Goal: Entertainment & Leisure: Browse casually

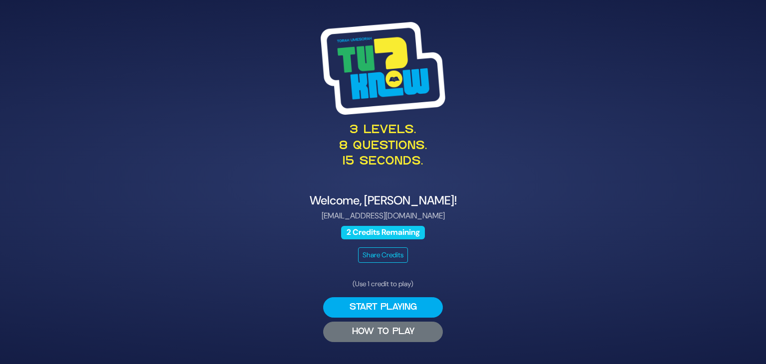
click at [366, 332] on button "HOW TO PLAY" at bounding box center [383, 332] width 120 height 20
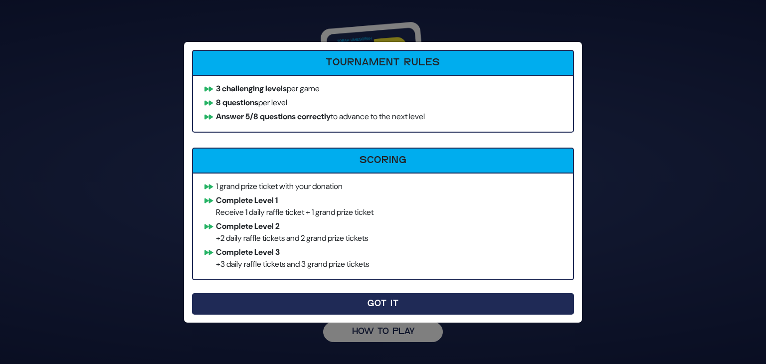
click at [362, 305] on button "Got It" at bounding box center [383, 303] width 382 height 21
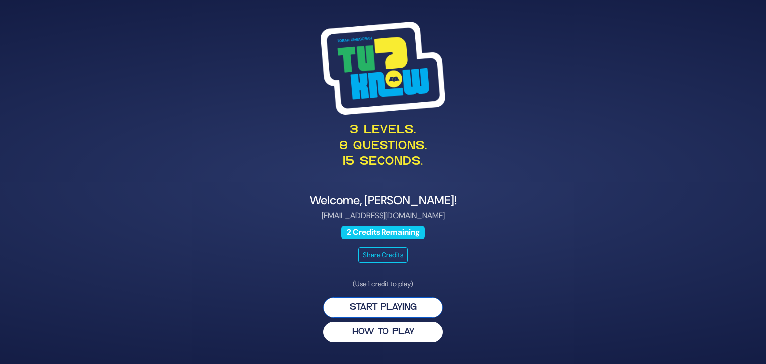
click at [362, 306] on button "Start Playing" at bounding box center [383, 307] width 120 height 20
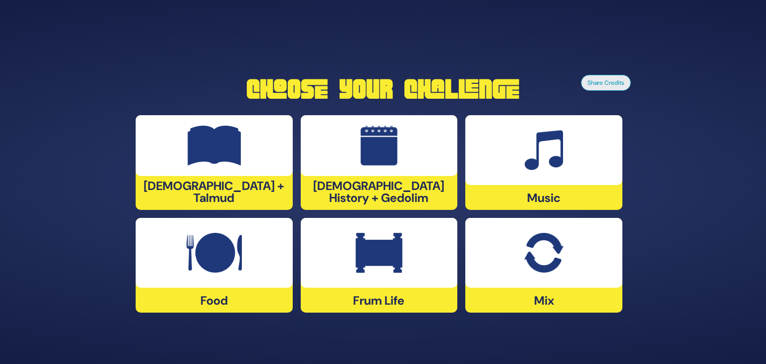
click at [212, 262] on img at bounding box center [214, 253] width 55 height 40
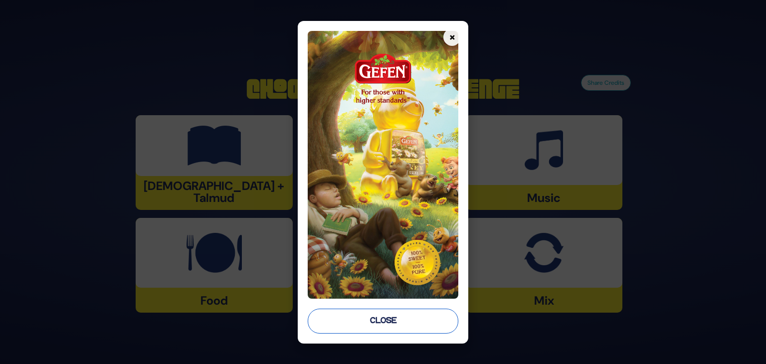
click at [376, 317] on button "Close" at bounding box center [383, 321] width 151 height 25
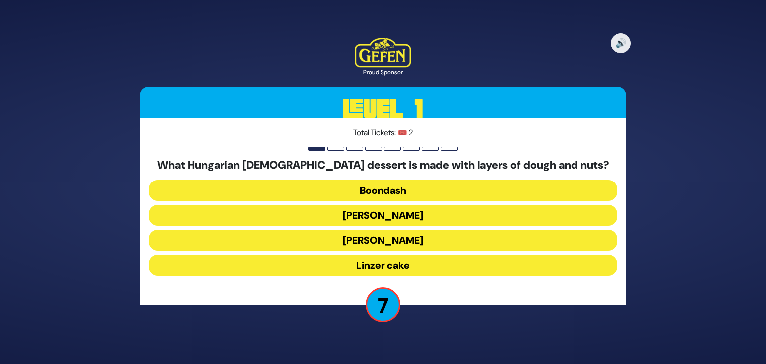
click at [396, 190] on button "Boondash" at bounding box center [383, 190] width 469 height 21
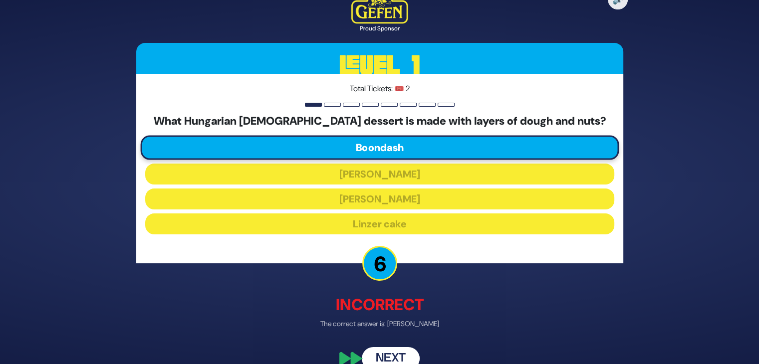
click at [396, 352] on button "Next" at bounding box center [391, 358] width 58 height 23
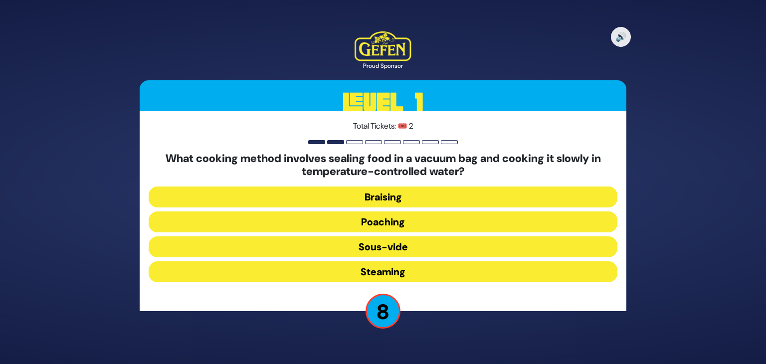
click at [395, 247] on button "Sous-vide" at bounding box center [383, 246] width 469 height 21
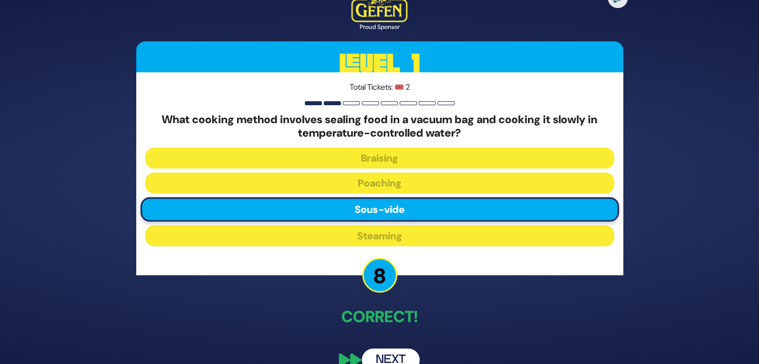
click at [407, 355] on button "Next" at bounding box center [391, 360] width 58 height 23
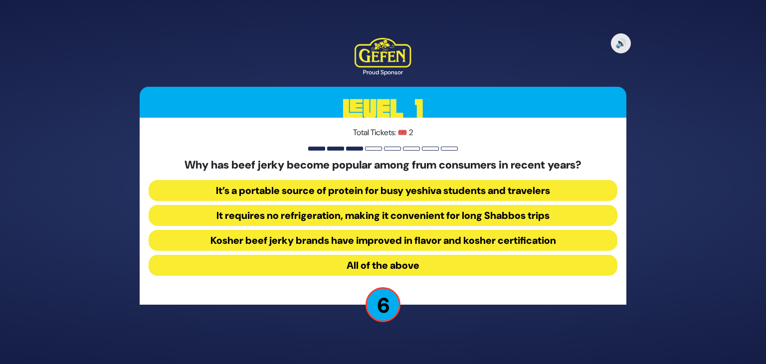
click at [440, 266] on button "All of the above" at bounding box center [383, 265] width 469 height 21
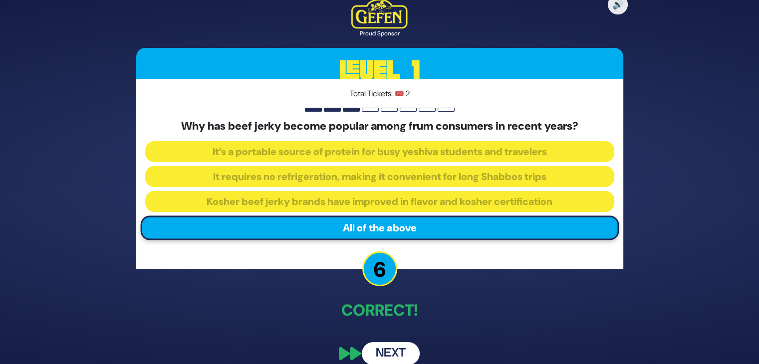
click at [397, 354] on button "Next" at bounding box center [391, 353] width 58 height 23
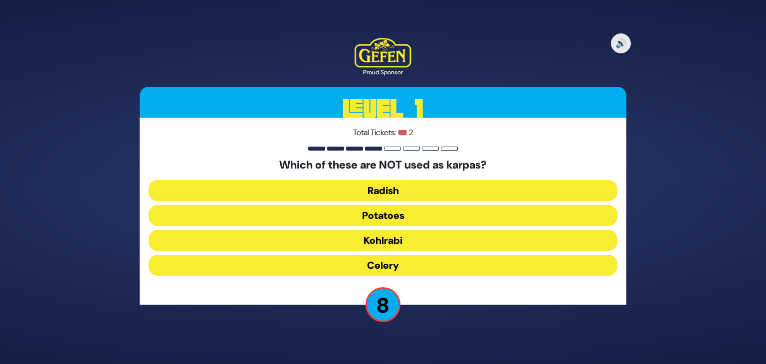
click at [401, 216] on button "Potatoes" at bounding box center [383, 215] width 469 height 21
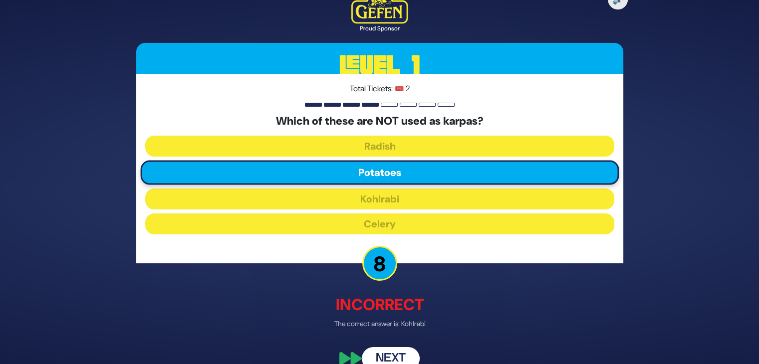
click at [387, 352] on button "Next" at bounding box center [391, 358] width 58 height 23
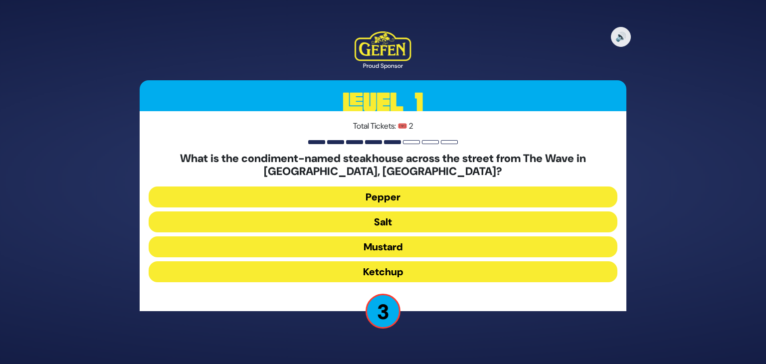
click at [381, 196] on button "Pepper" at bounding box center [383, 197] width 469 height 21
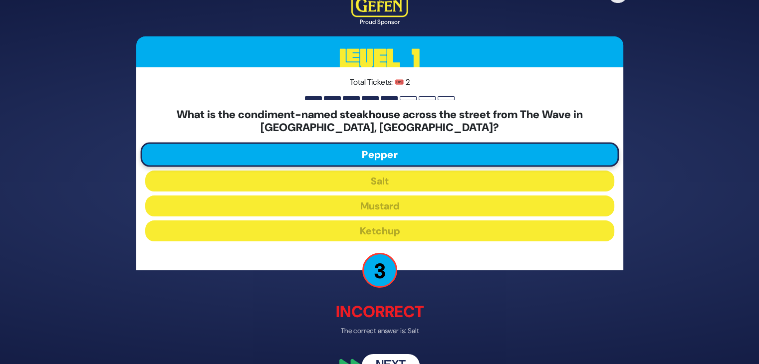
click at [391, 358] on button "Next" at bounding box center [391, 365] width 58 height 23
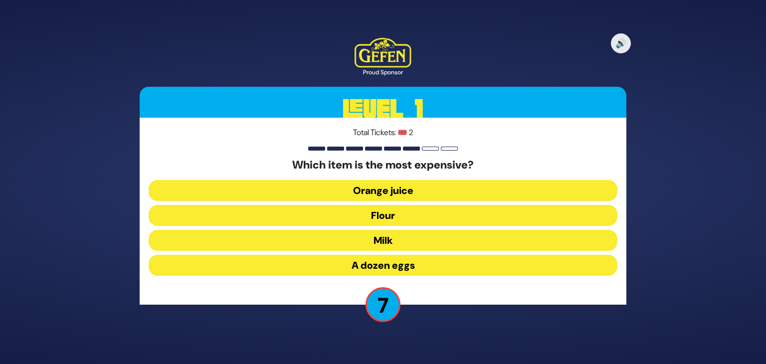
click at [401, 190] on button "Orange juice" at bounding box center [383, 190] width 469 height 21
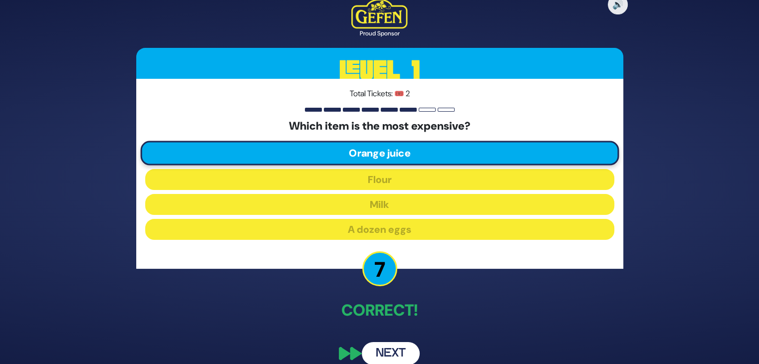
click at [393, 356] on button "Next" at bounding box center [391, 353] width 58 height 23
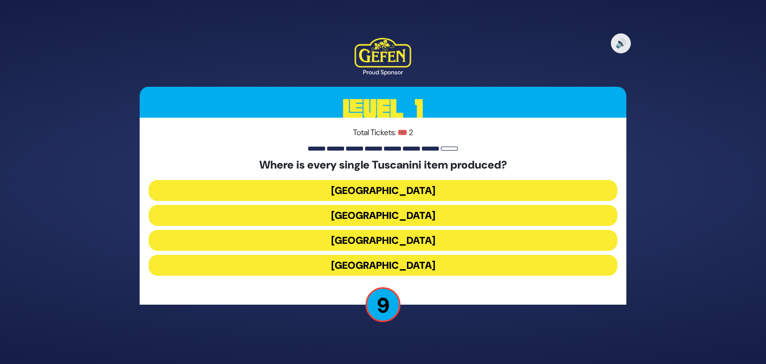
click at [411, 241] on button "Italy" at bounding box center [383, 240] width 469 height 21
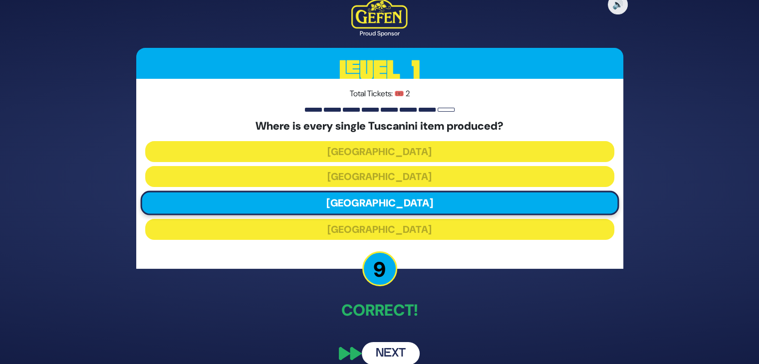
click at [395, 353] on button "Next" at bounding box center [391, 353] width 58 height 23
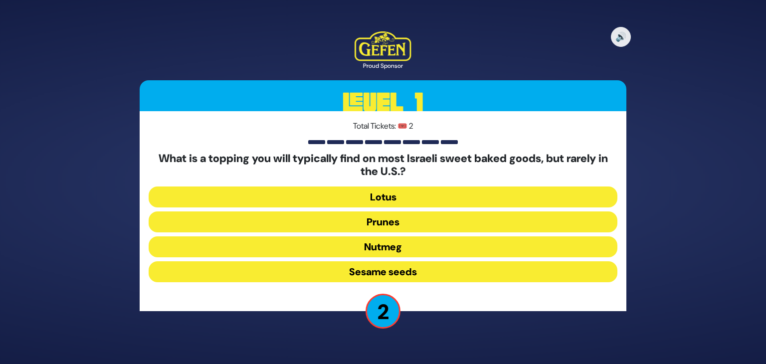
click at [395, 247] on button "Nutmeg" at bounding box center [383, 246] width 469 height 21
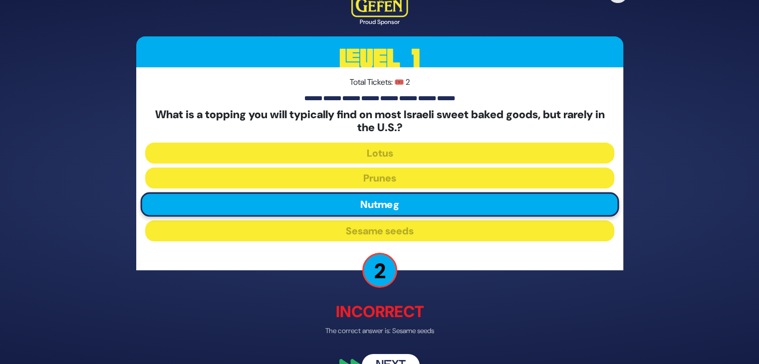
click at [397, 356] on button "Next" at bounding box center [391, 365] width 58 height 23
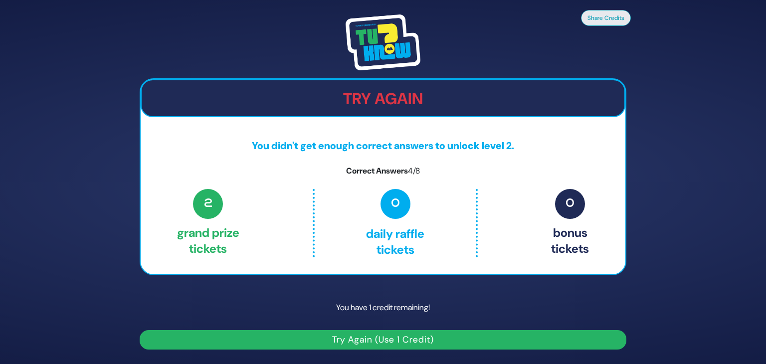
click at [333, 339] on button "Try Again (Use 1 Credit)" at bounding box center [383, 339] width 487 height 19
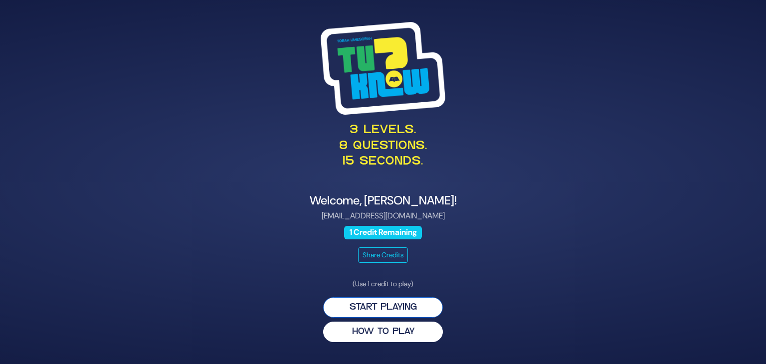
click at [353, 304] on button "Start Playing" at bounding box center [383, 307] width 120 height 20
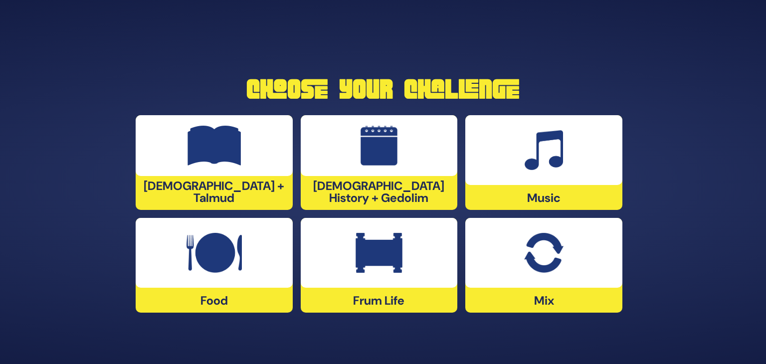
click at [214, 249] on img at bounding box center [214, 253] width 55 height 40
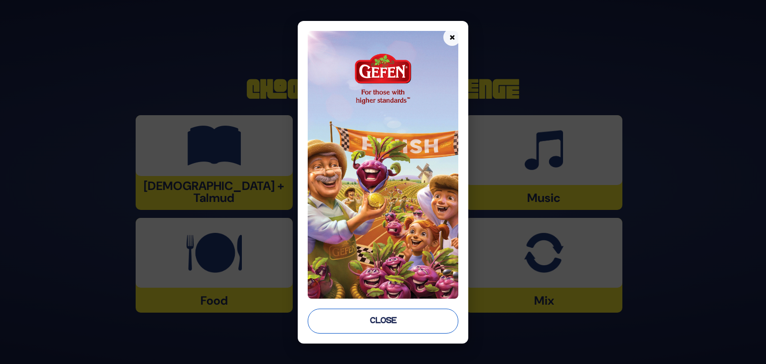
click at [356, 325] on button "Close" at bounding box center [383, 321] width 151 height 25
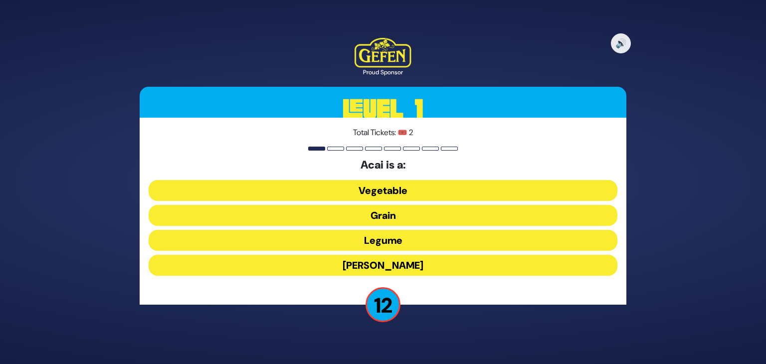
click at [299, 265] on button "[PERSON_NAME]" at bounding box center [383, 265] width 469 height 21
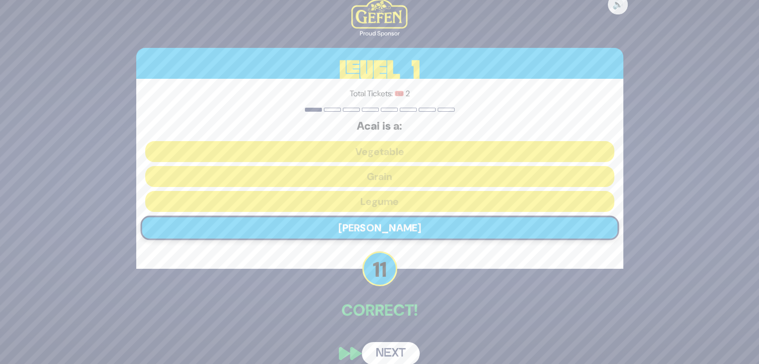
click at [389, 350] on button "Next" at bounding box center [391, 353] width 58 height 23
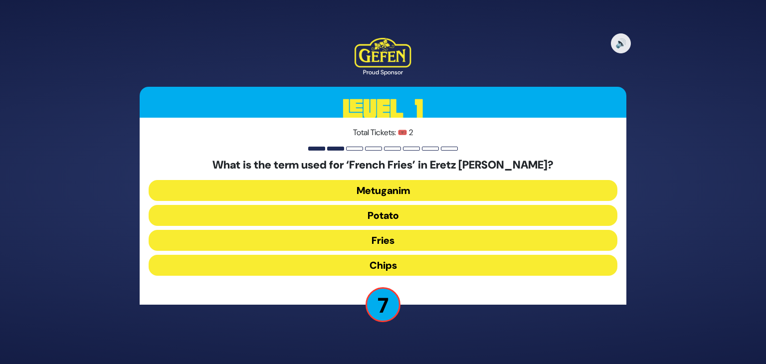
click at [351, 262] on button "Chips" at bounding box center [383, 265] width 469 height 21
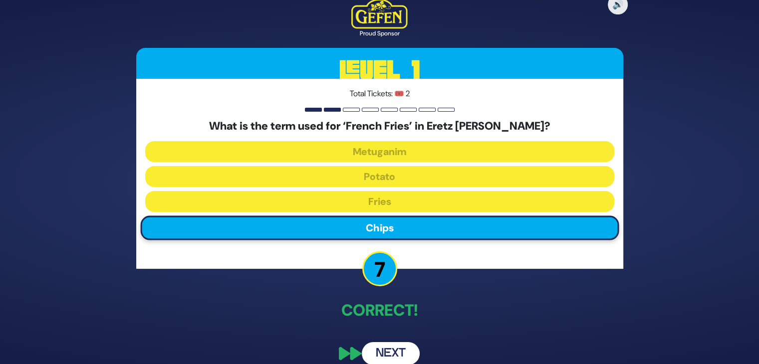
click at [389, 351] on button "Next" at bounding box center [391, 353] width 58 height 23
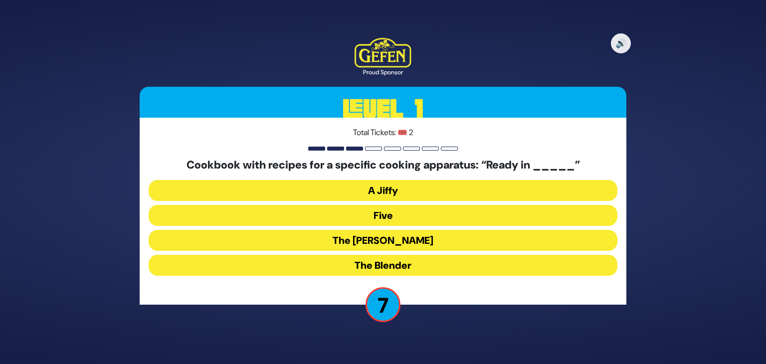
click at [349, 214] on button "Five" at bounding box center [383, 215] width 469 height 21
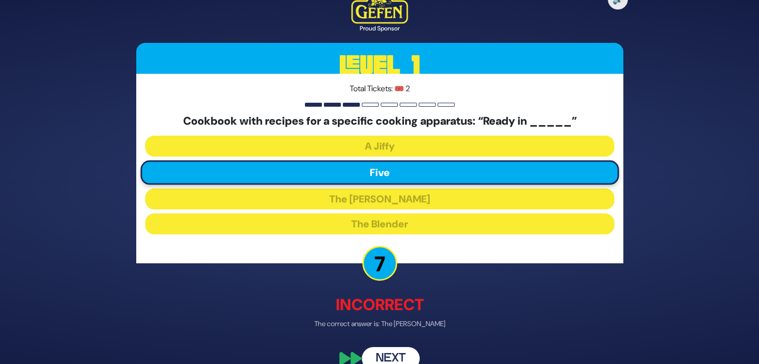
click at [403, 352] on button "Next" at bounding box center [391, 358] width 58 height 23
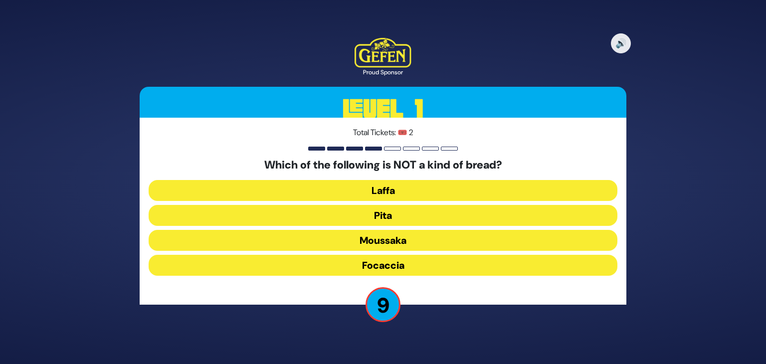
click at [421, 236] on button "Moussaka" at bounding box center [383, 240] width 469 height 21
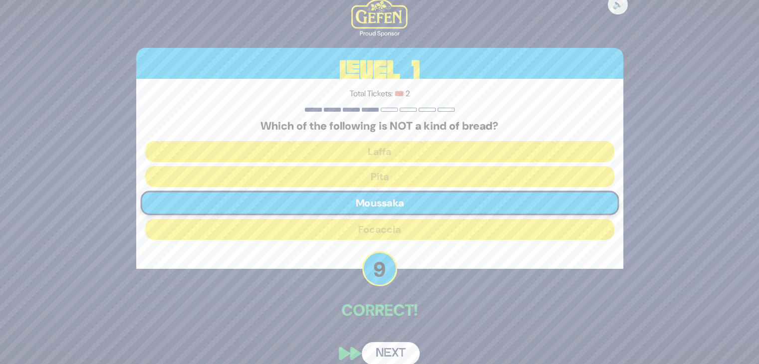
click at [393, 350] on button "Next" at bounding box center [391, 353] width 58 height 23
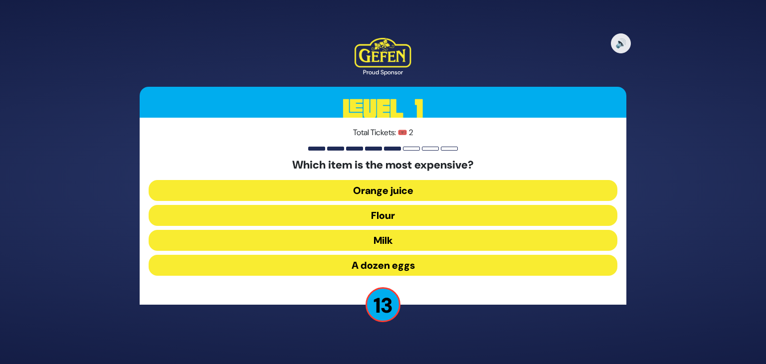
click at [397, 190] on button "Orange juice" at bounding box center [383, 190] width 469 height 21
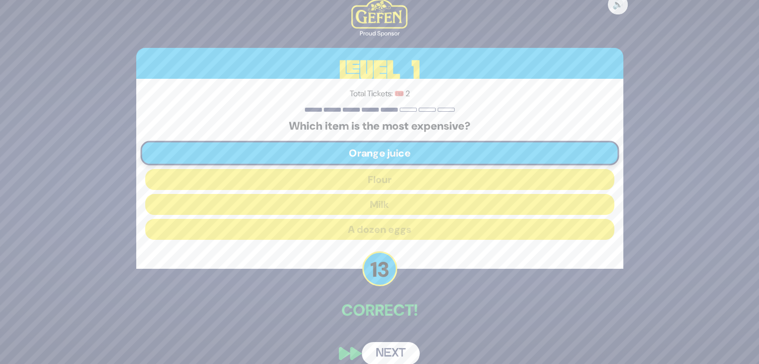
click at [393, 349] on button "Next" at bounding box center [391, 353] width 58 height 23
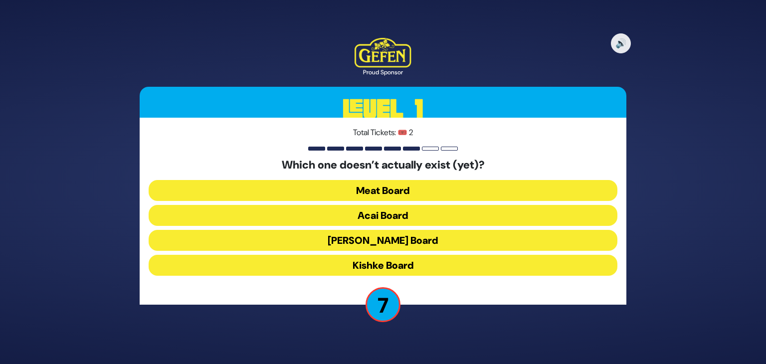
click at [406, 211] on button "Acai Board" at bounding box center [383, 215] width 469 height 21
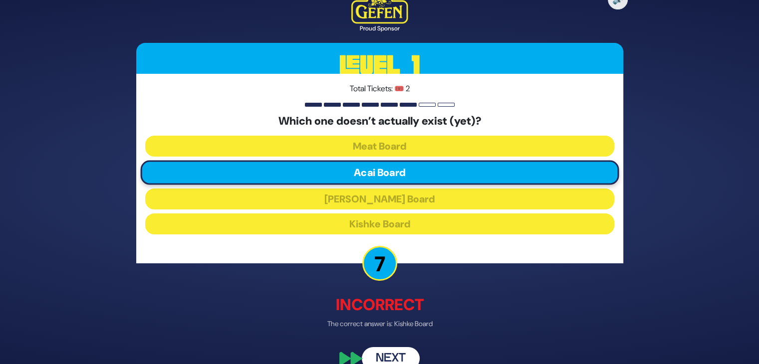
click at [396, 352] on button "Next" at bounding box center [391, 358] width 58 height 23
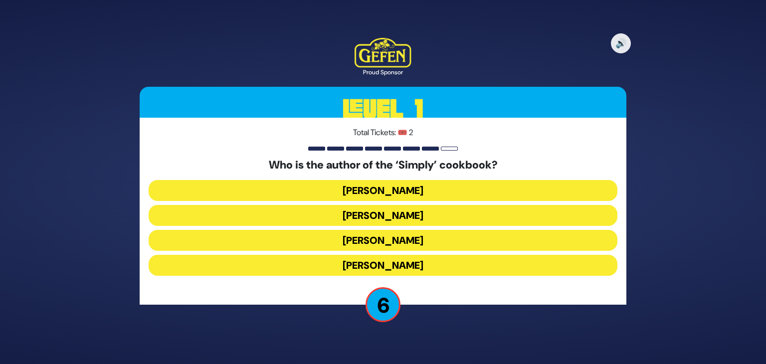
click at [402, 263] on button "[PERSON_NAME]" at bounding box center [383, 265] width 469 height 21
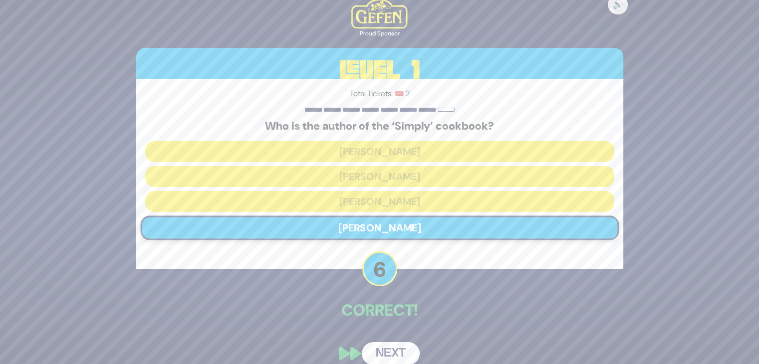
click at [393, 348] on button "Next" at bounding box center [391, 353] width 58 height 23
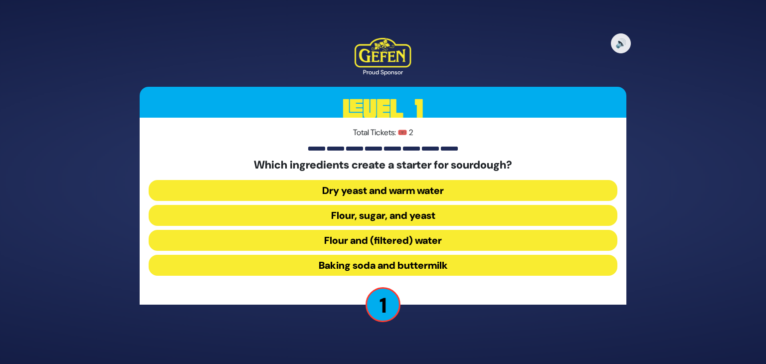
click at [438, 210] on button "Flour, sugar, and yeast" at bounding box center [383, 215] width 469 height 21
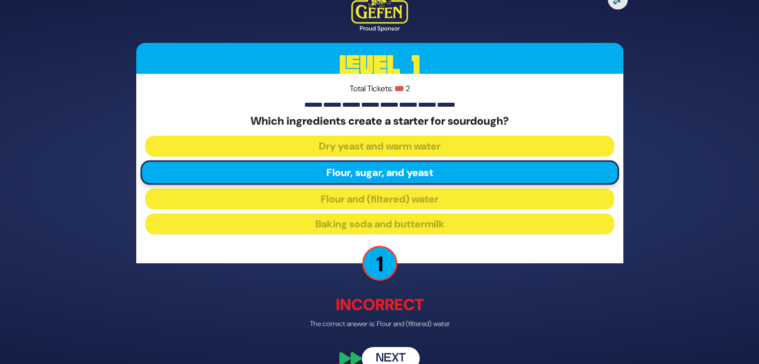
click at [391, 355] on button "Next" at bounding box center [391, 358] width 58 height 23
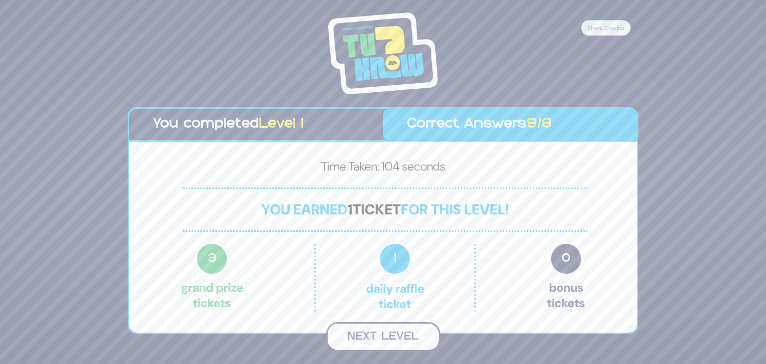
click at [376, 336] on button "Next Level" at bounding box center [383, 336] width 114 height 29
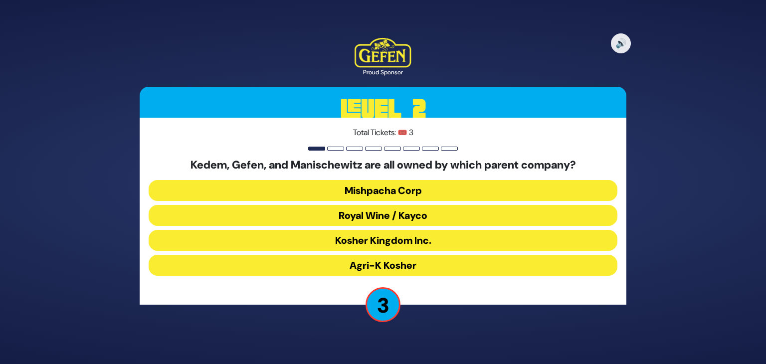
click at [427, 234] on button "Kosher Kingdom Inc." at bounding box center [383, 240] width 469 height 21
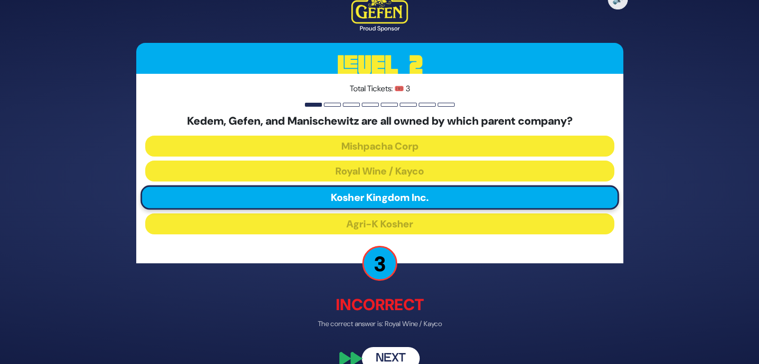
click at [400, 350] on button "Next" at bounding box center [391, 358] width 58 height 23
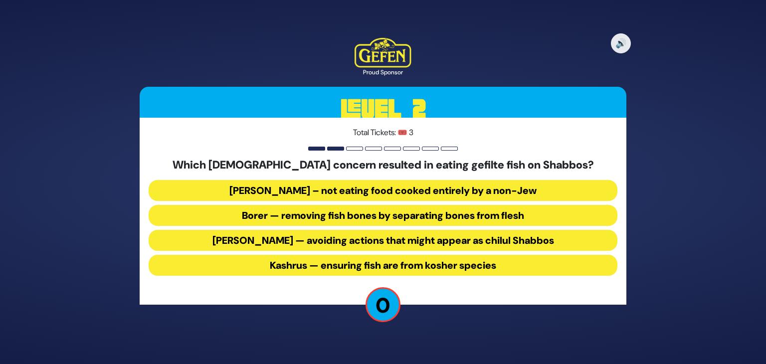
click at [344, 218] on button "Borer — removing fish bones by separating bones from flesh" at bounding box center [383, 215] width 469 height 21
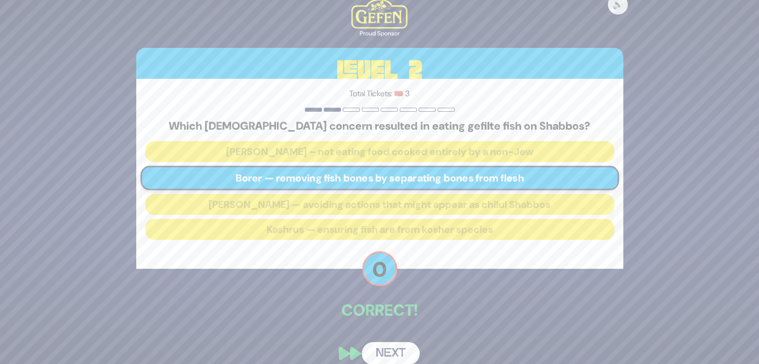
click at [393, 352] on button "Next" at bounding box center [391, 353] width 58 height 23
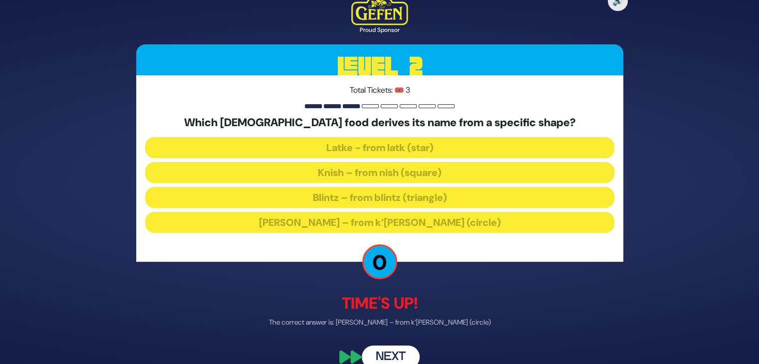
click at [397, 356] on button "Next" at bounding box center [391, 357] width 58 height 23
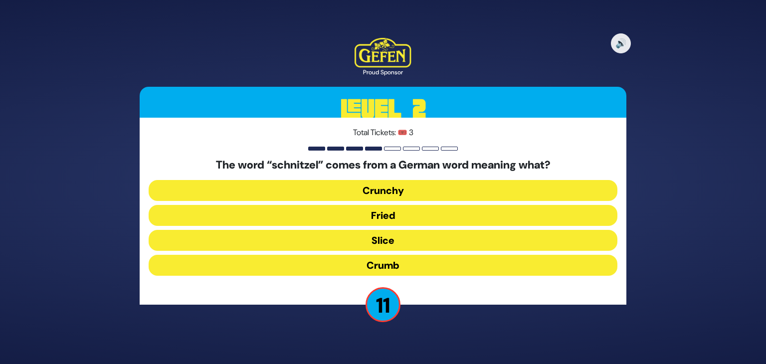
click at [402, 216] on button "Fried" at bounding box center [383, 215] width 469 height 21
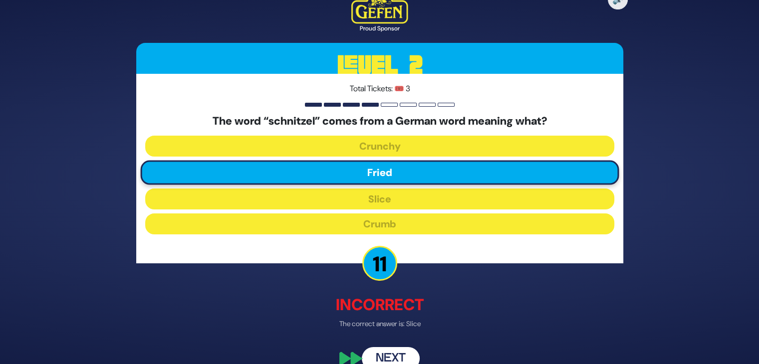
click at [393, 353] on button "Next" at bounding box center [391, 358] width 58 height 23
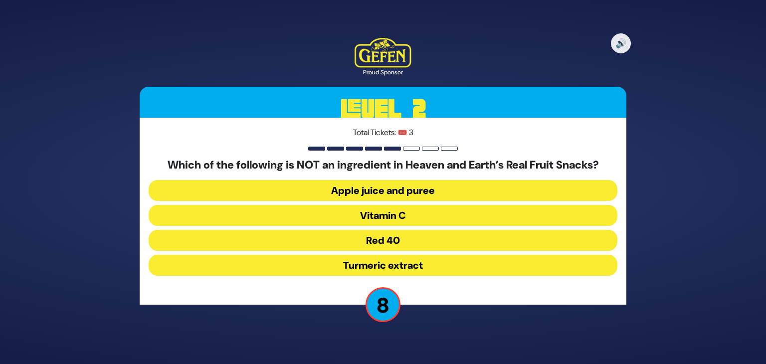
click at [397, 238] on button "Red 40" at bounding box center [383, 240] width 469 height 21
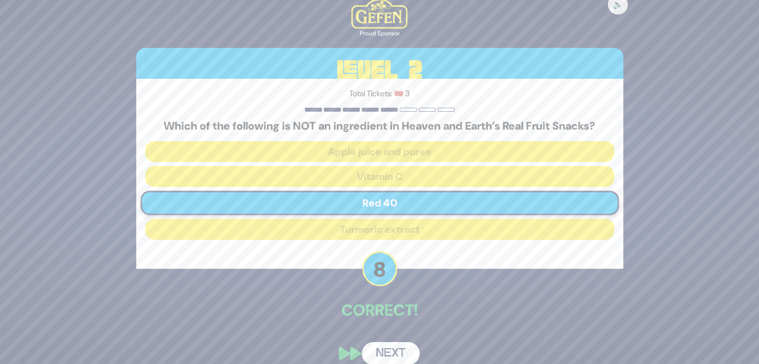
click at [400, 357] on button "Next" at bounding box center [391, 353] width 58 height 23
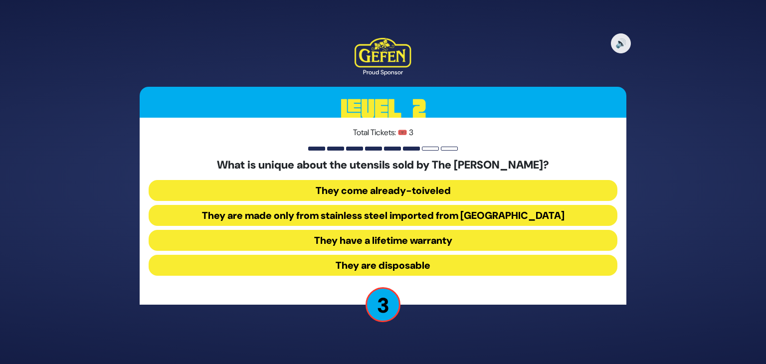
click at [447, 214] on button "They are made only from stainless steel imported from [GEOGRAPHIC_DATA]" at bounding box center [383, 215] width 469 height 21
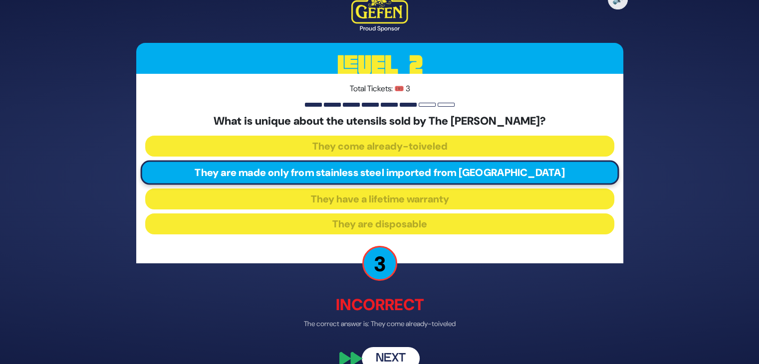
click at [386, 356] on button "Next" at bounding box center [391, 358] width 58 height 23
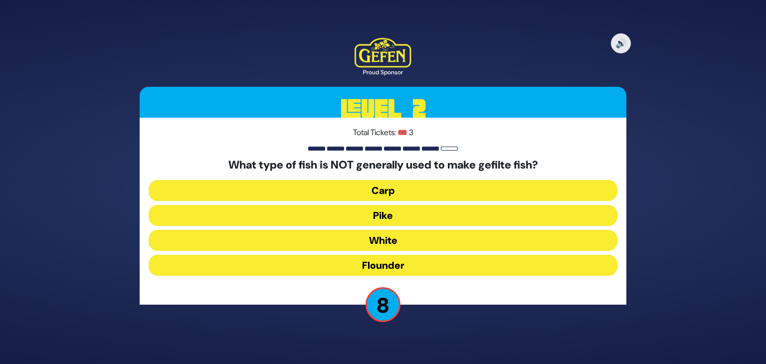
click at [389, 264] on button "Flounder" at bounding box center [383, 265] width 469 height 21
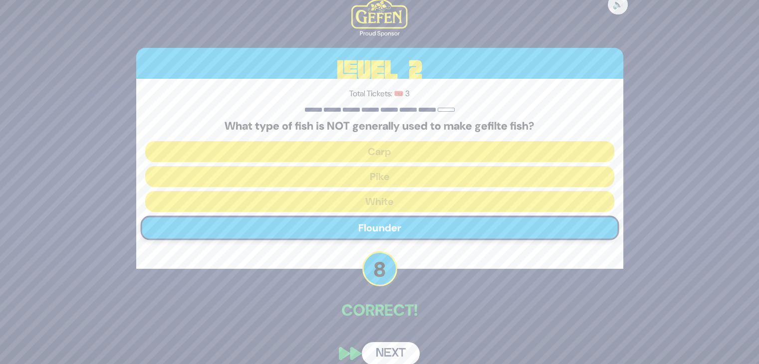
click at [378, 353] on button "Next" at bounding box center [391, 353] width 58 height 23
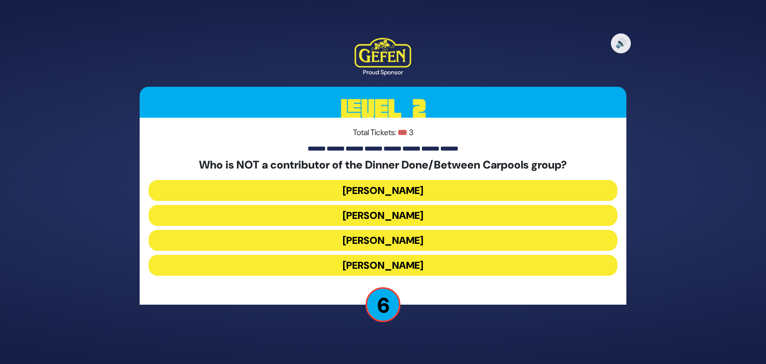
click at [374, 188] on button "[PERSON_NAME]" at bounding box center [383, 190] width 469 height 21
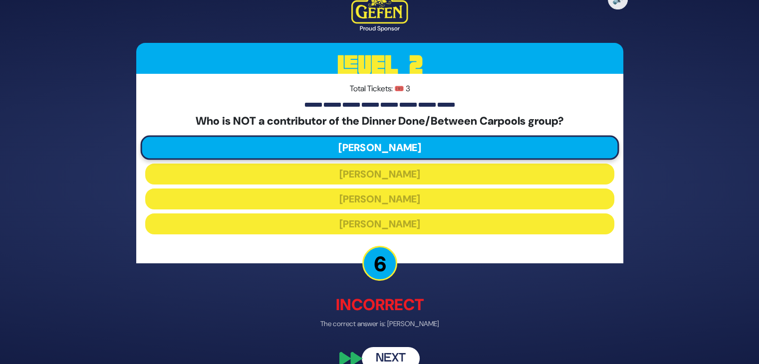
click at [397, 352] on button "Next" at bounding box center [391, 358] width 58 height 23
